Goal: Information Seeking & Learning: Check status

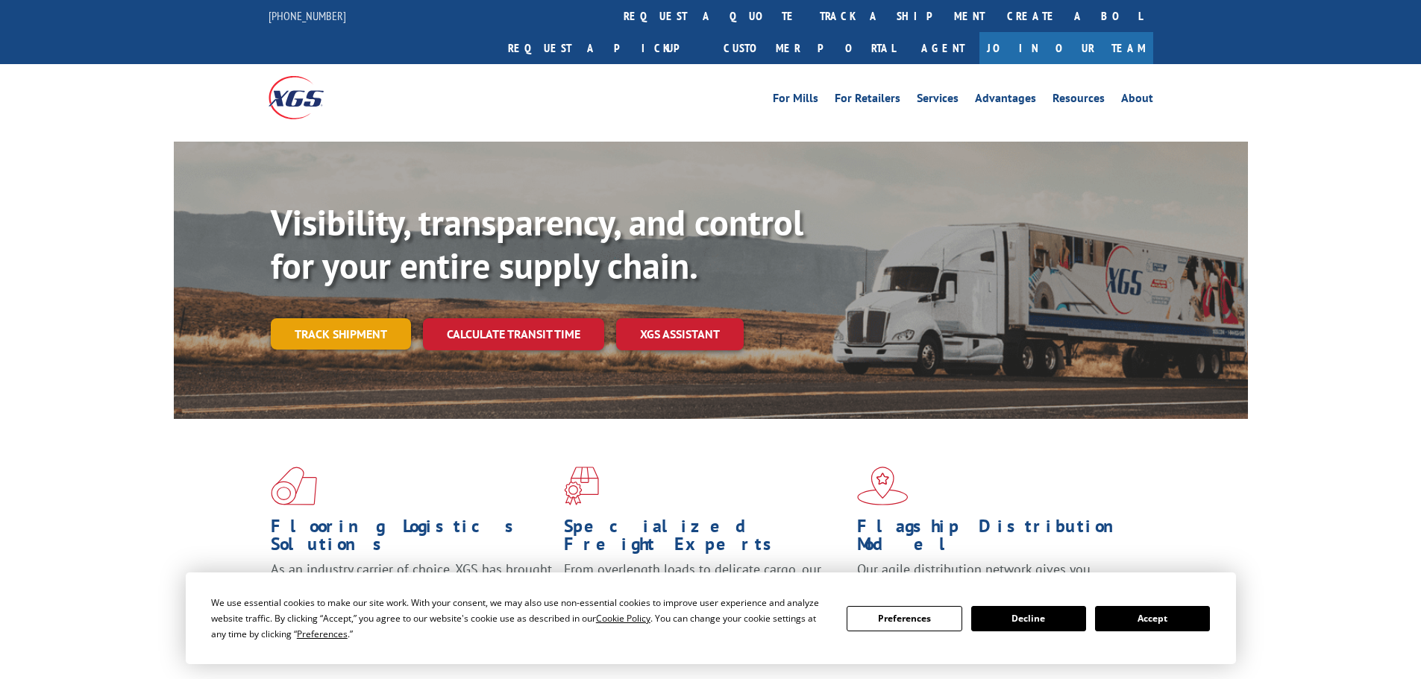
click at [348, 318] on link "Track shipment" at bounding box center [341, 333] width 140 height 31
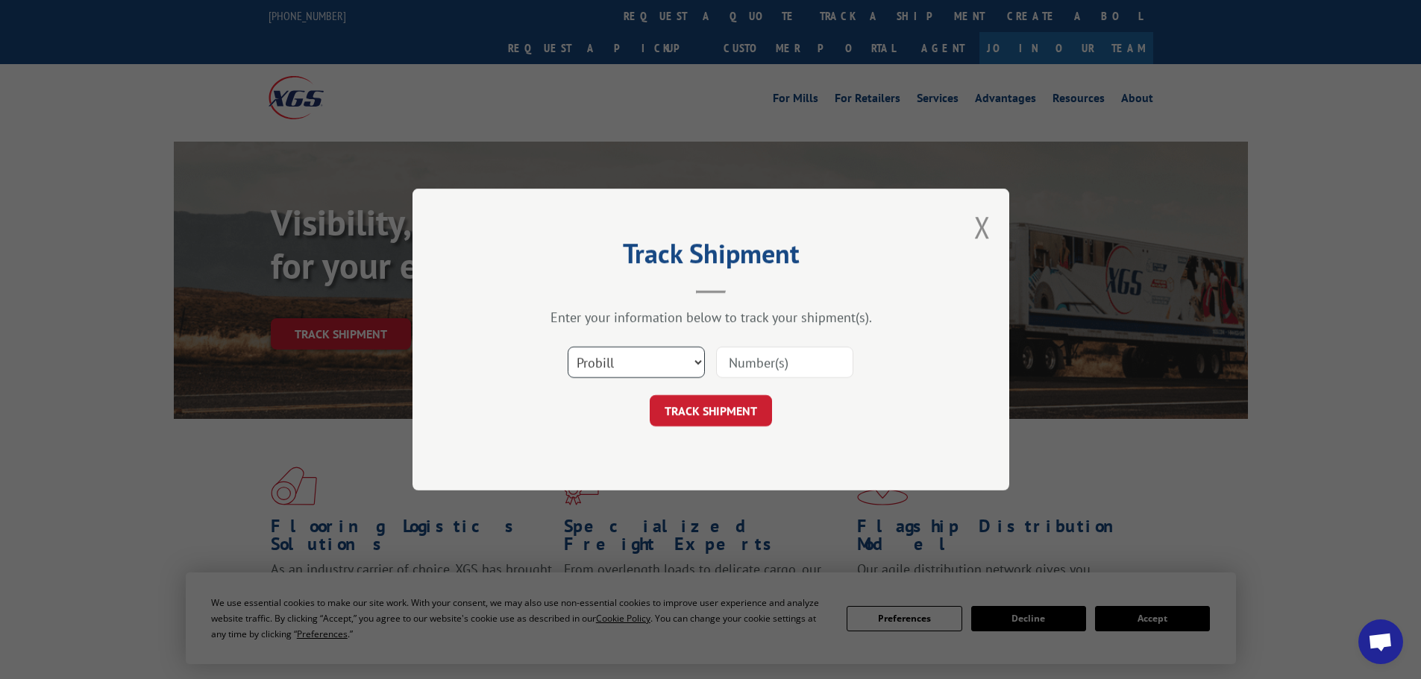
click at [641, 373] on select "Select category... Probill BOL PO" at bounding box center [636, 362] width 137 height 31
select select "po"
click at [568, 347] on select "Select category... Probill BOL PO" at bounding box center [636, 362] width 137 height 31
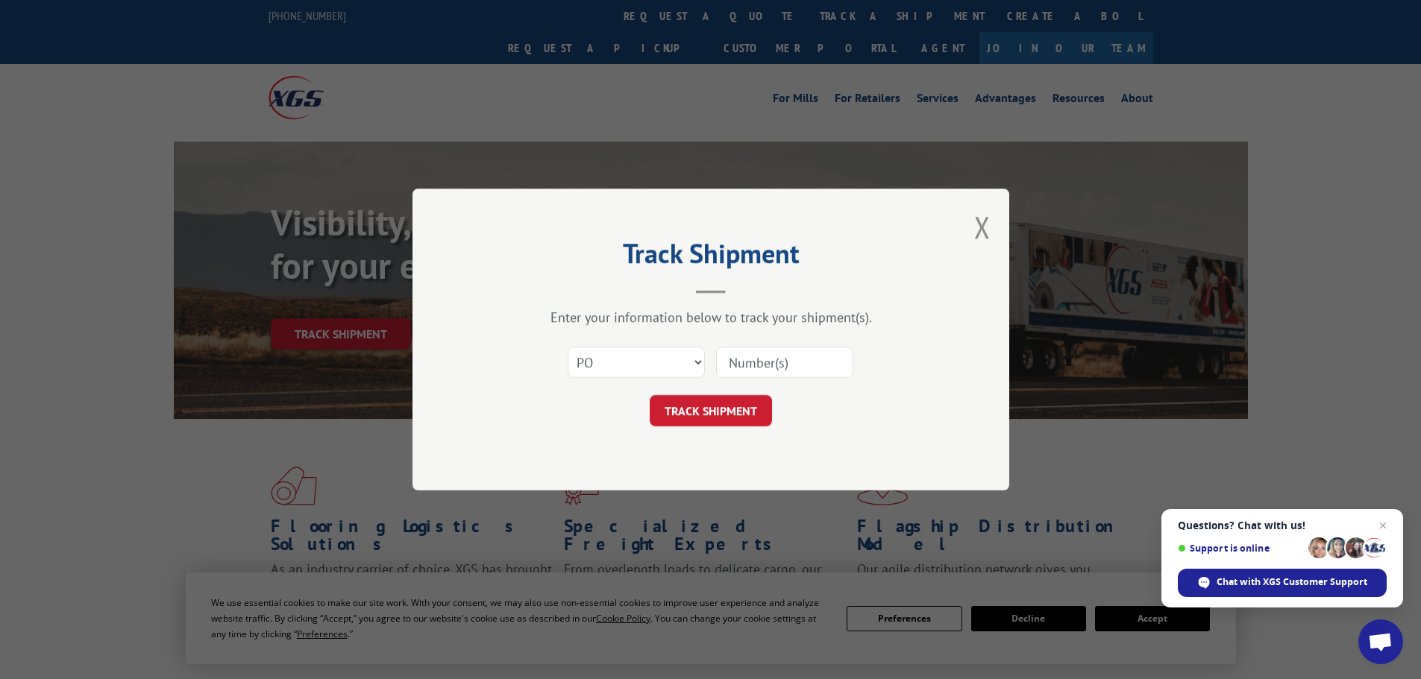
click at [782, 367] on input at bounding box center [784, 362] width 137 height 31
type input "42554942"
click at [650, 395] on button "TRACK SHIPMENT" at bounding box center [711, 410] width 122 height 31
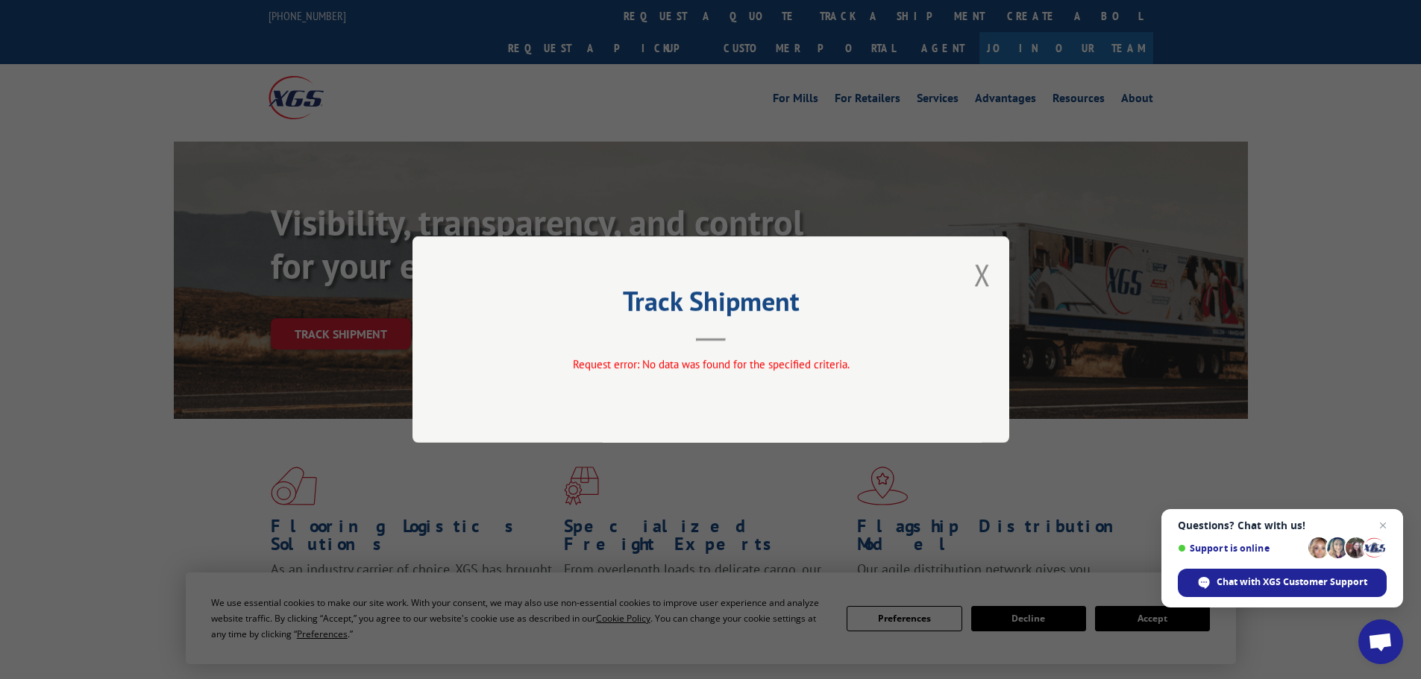
click at [984, 277] on button "Close modal" at bounding box center [982, 275] width 16 height 40
